Goal: Transaction & Acquisition: Book appointment/travel/reservation

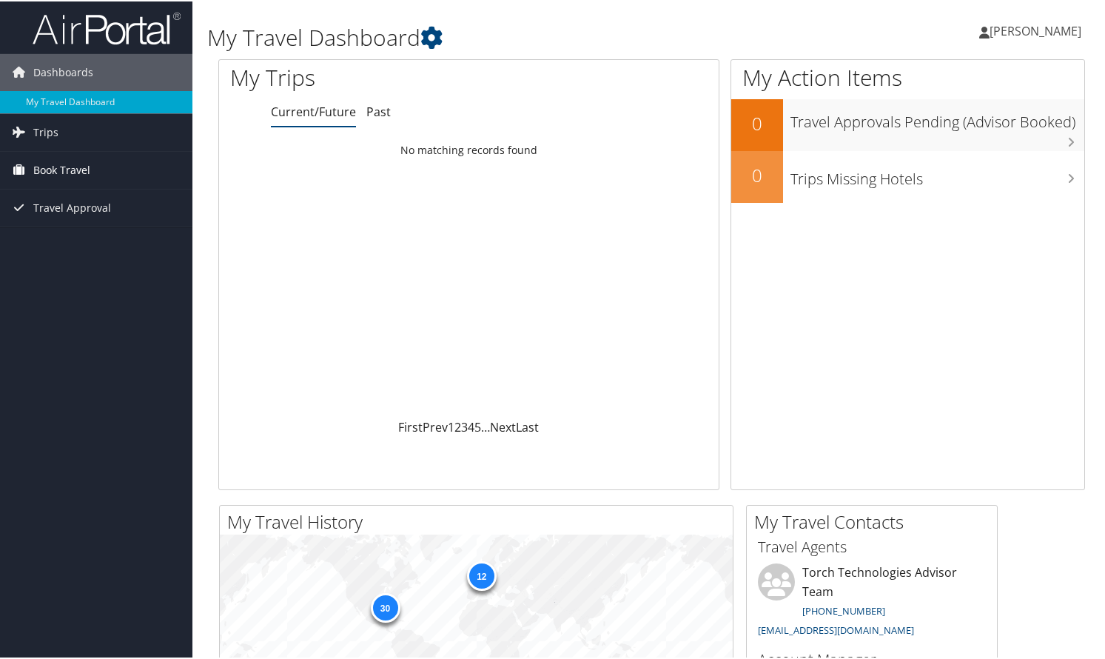
click at [90, 168] on span "Book Travel" at bounding box center [61, 168] width 57 height 37
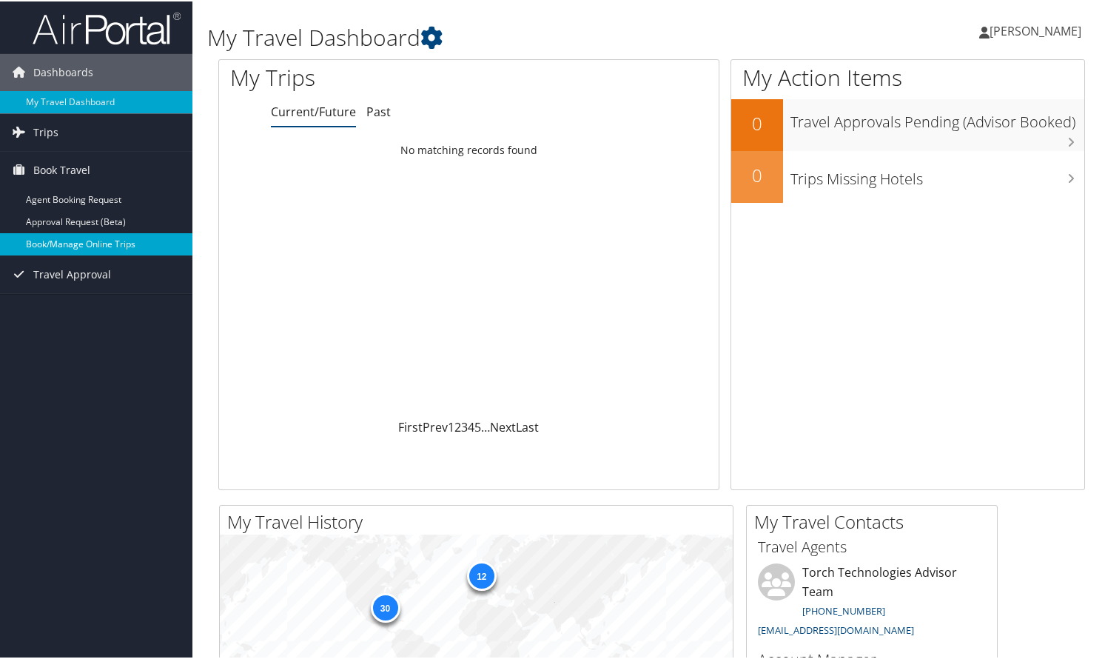
click at [140, 243] on link "Book/Manage Online Trips" at bounding box center [96, 243] width 192 height 22
